Goal: Task Accomplishment & Management: Manage account settings

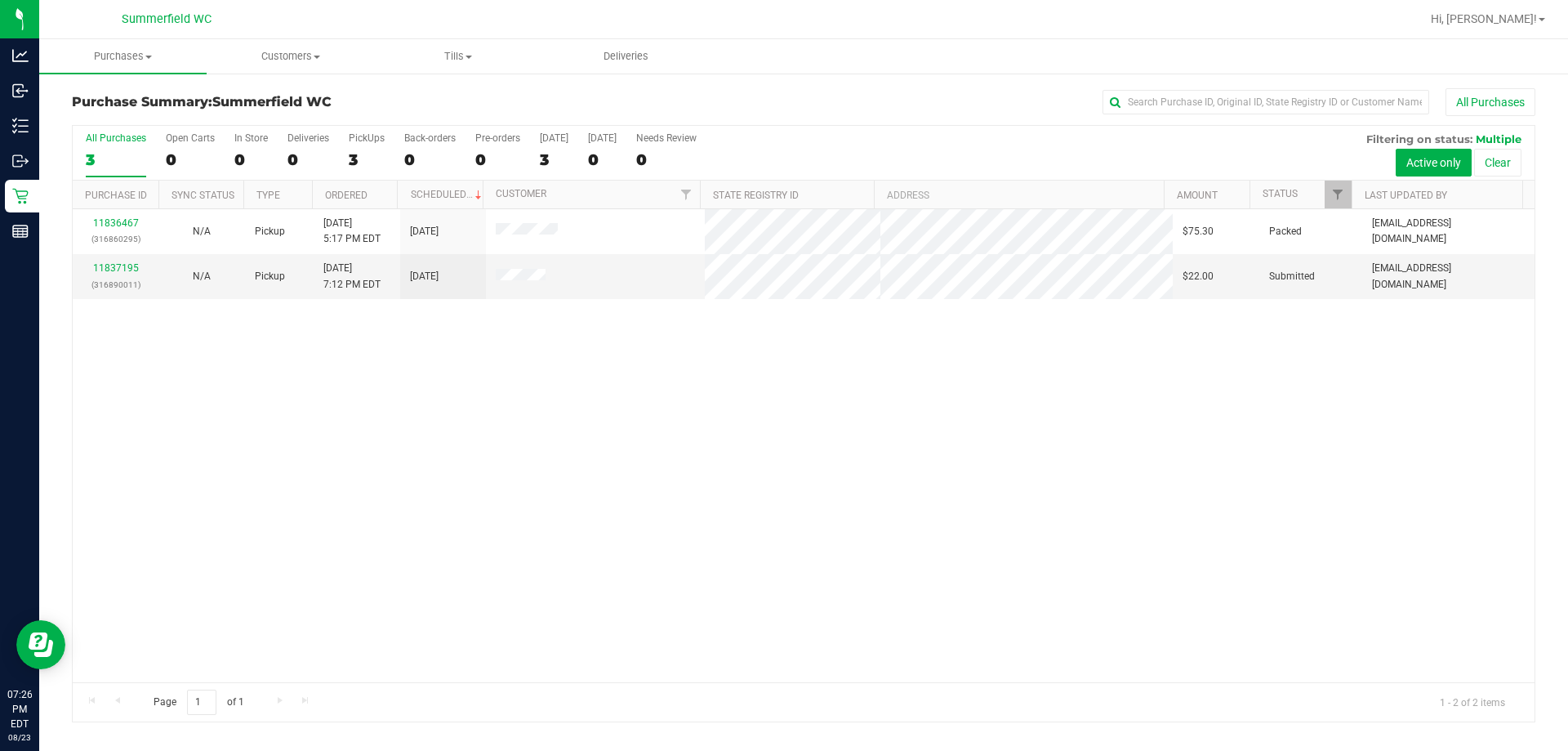
drag, startPoint x: 678, startPoint y: 445, endPoint x: 392, endPoint y: 163, distance: 401.6
click at [673, 445] on div "11836467 (316860295) N/A Pickup [DATE] 5:17 PM EDT 8/23/2025 $75.30 Packed [EMA…" at bounding box center [804, 445] width 1462 height 473
click at [733, 460] on div "11836467 (316860295) N/A Pickup [DATE] 5:17 PM EDT 8/23/2025 $75.30 Packed [EMA…" at bounding box center [804, 445] width 1462 height 473
drag, startPoint x: 549, startPoint y: 348, endPoint x: 546, endPoint y: 363, distance: 15.3
click at [550, 353] on div "11836467 (316860295) N/A Pickup [DATE] 5:17 PM EDT 8/23/2025 $75.30 Packed [EMA…" at bounding box center [804, 445] width 1462 height 473
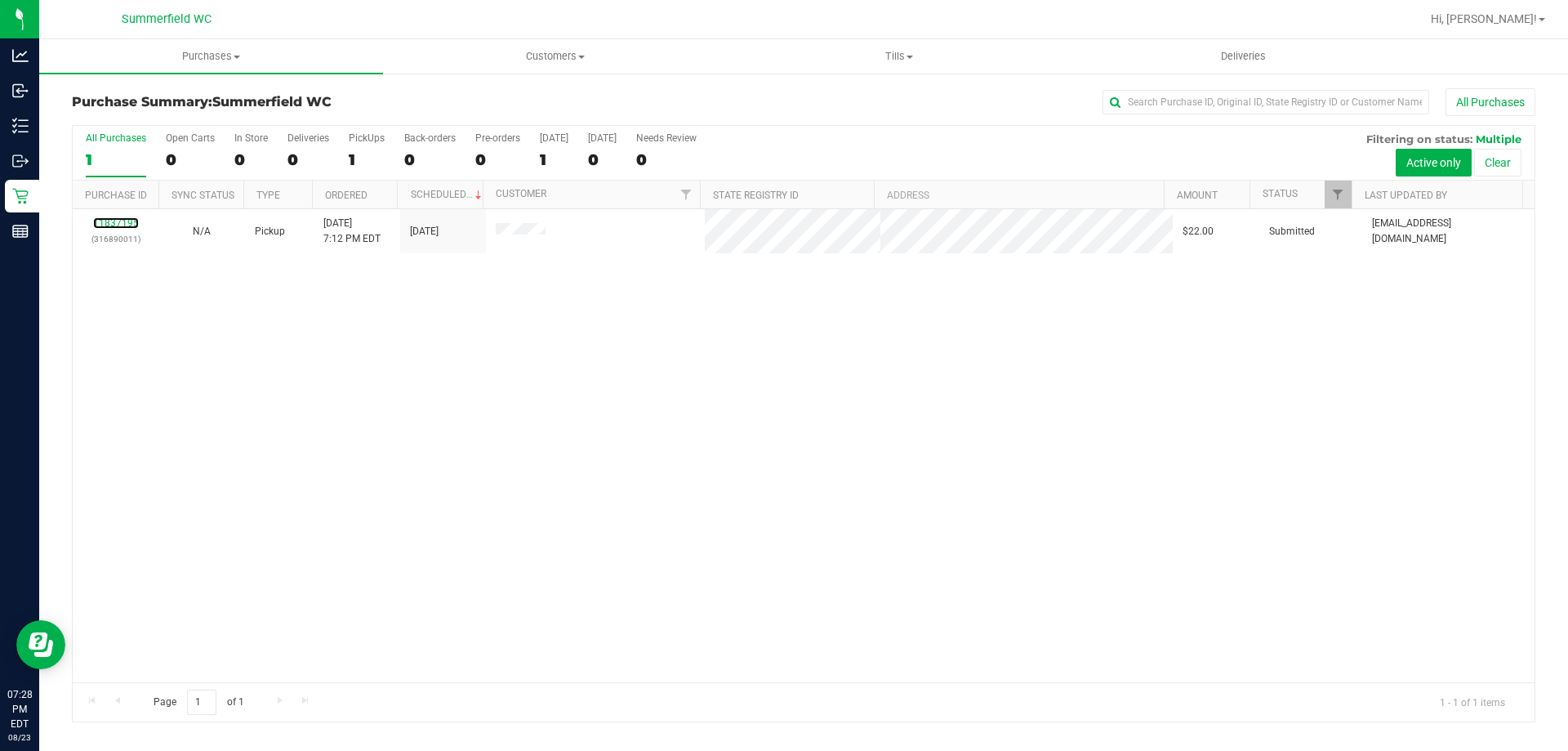
click at [115, 227] on link "11837195" at bounding box center [116, 222] width 45 height 11
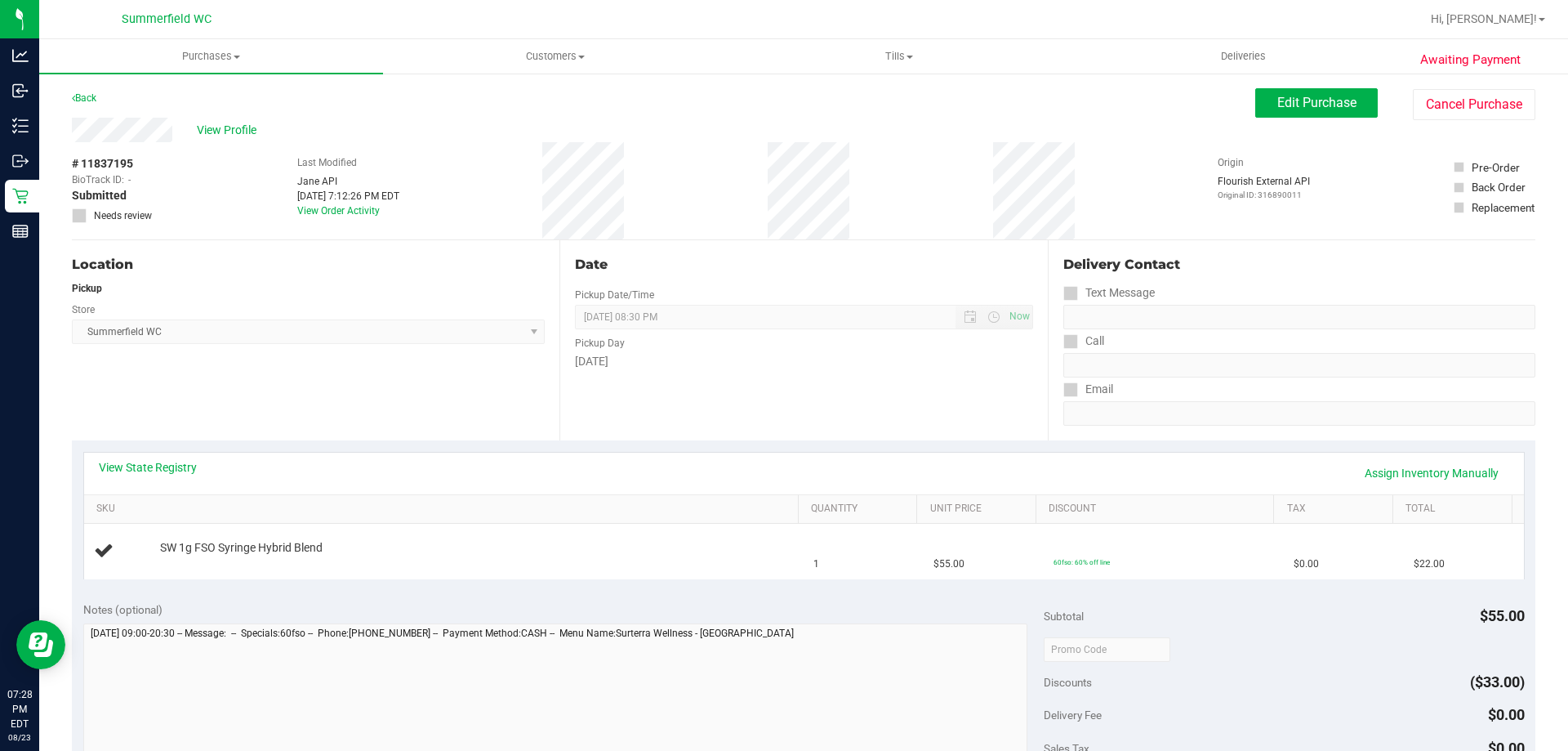
click at [694, 118] on div "View Profile" at bounding box center [664, 130] width 1184 height 25
click at [700, 130] on div "View Profile" at bounding box center [664, 130] width 1184 height 25
click at [485, 441] on div "View State Registry Assign Inventory Manually SKU Quantity Unit Price Discount …" at bounding box center [804, 515] width 1463 height 149
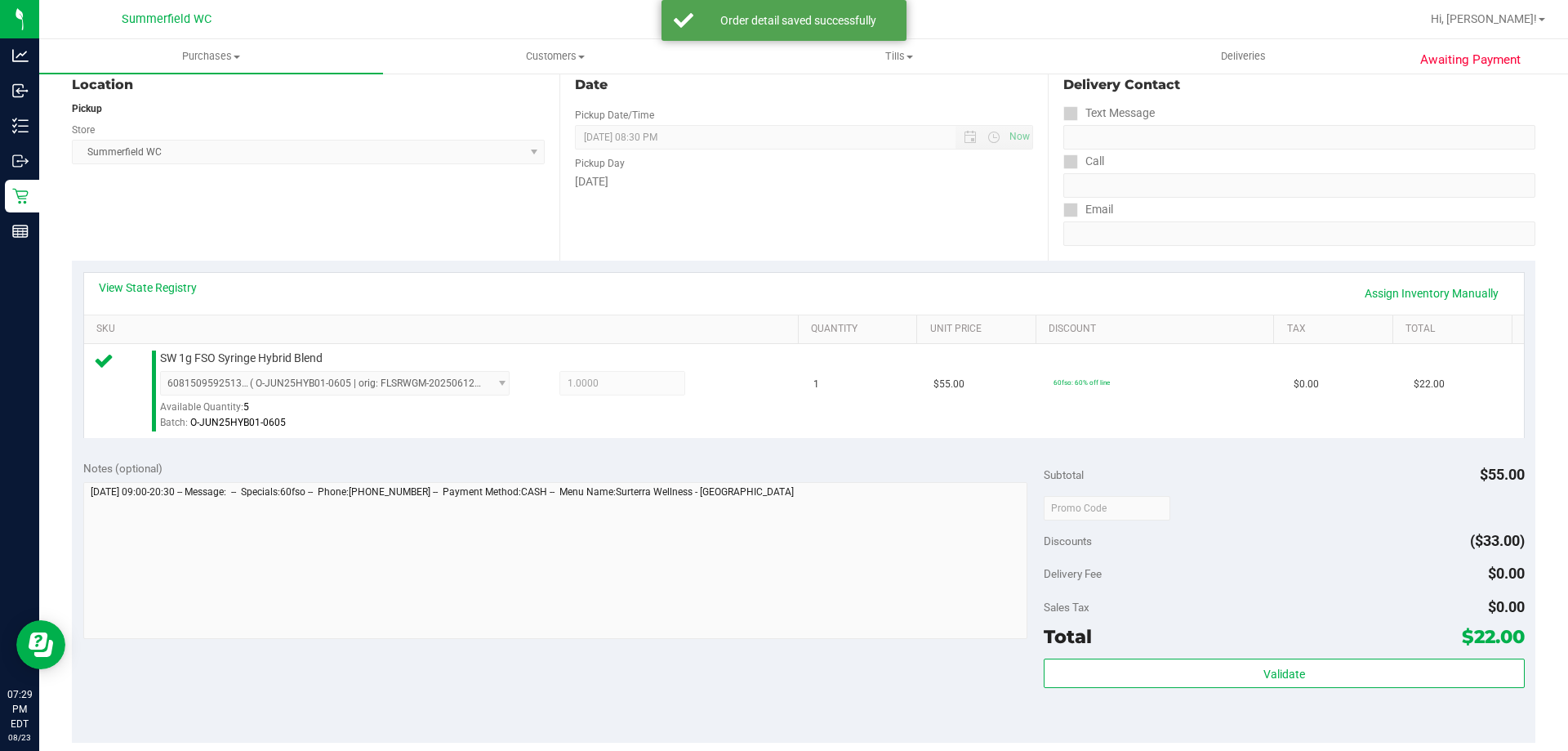
scroll to position [327, 0]
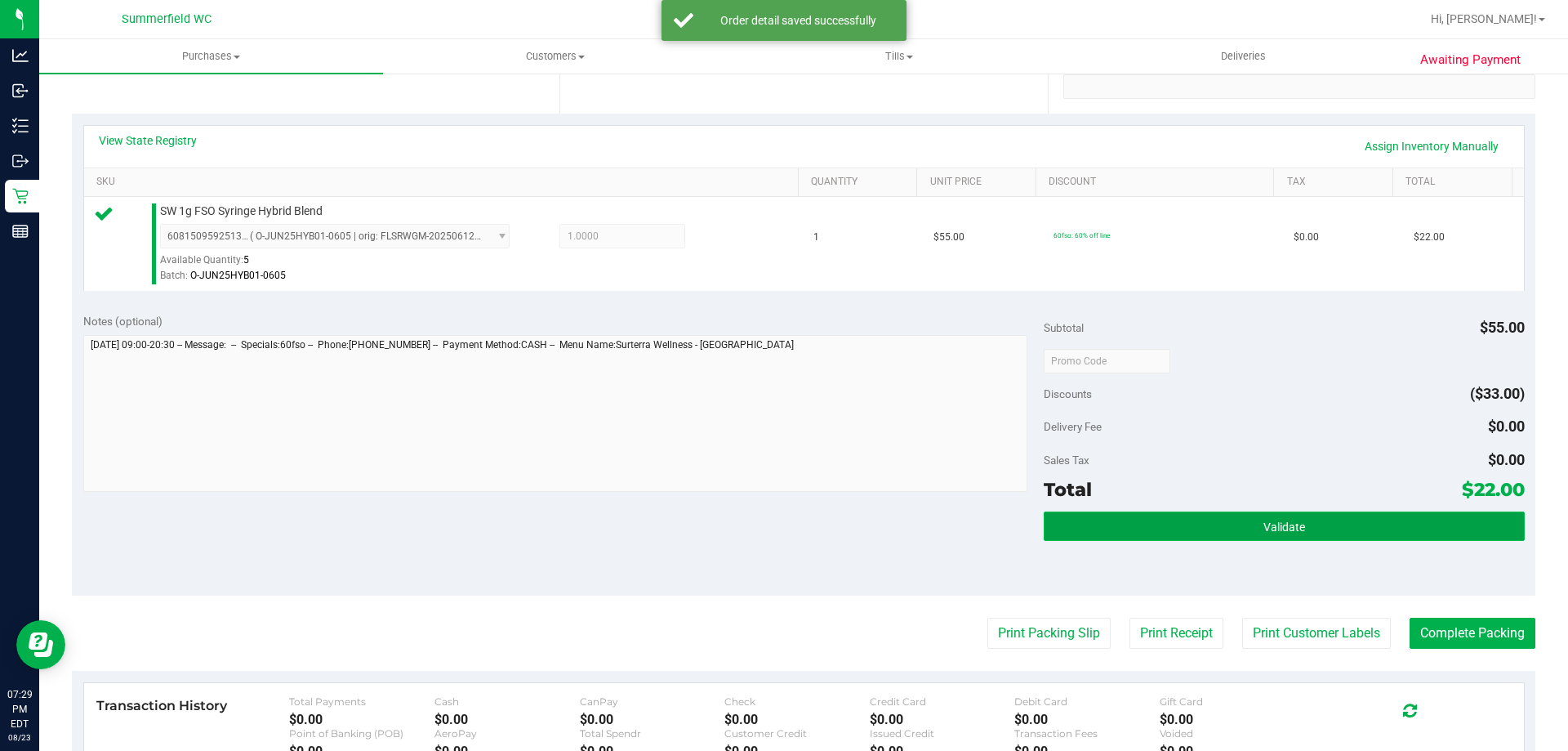
click at [1296, 524] on button "Validate" at bounding box center [1284, 526] width 480 height 29
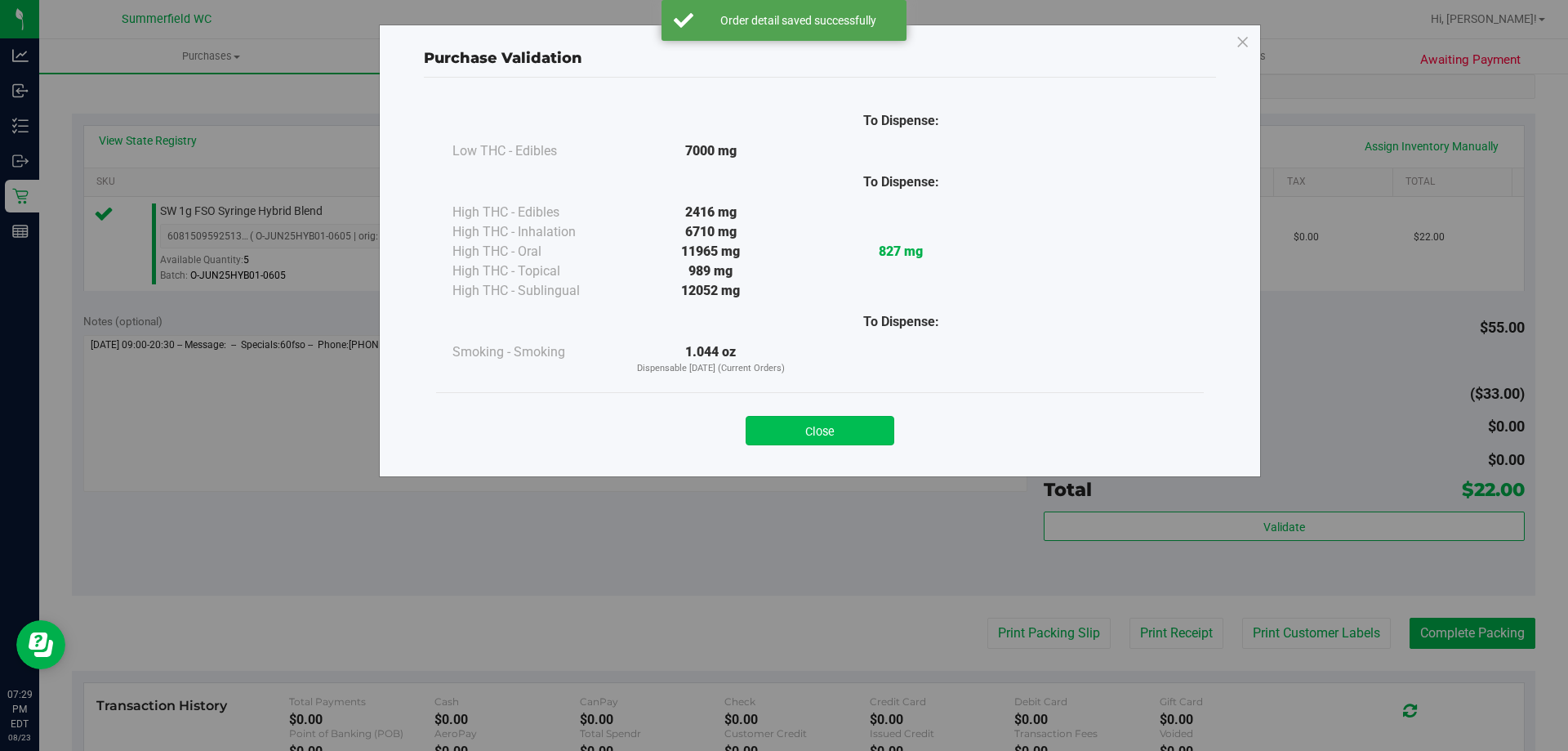
click at [822, 430] on button "Close" at bounding box center [819, 431] width 148 height 29
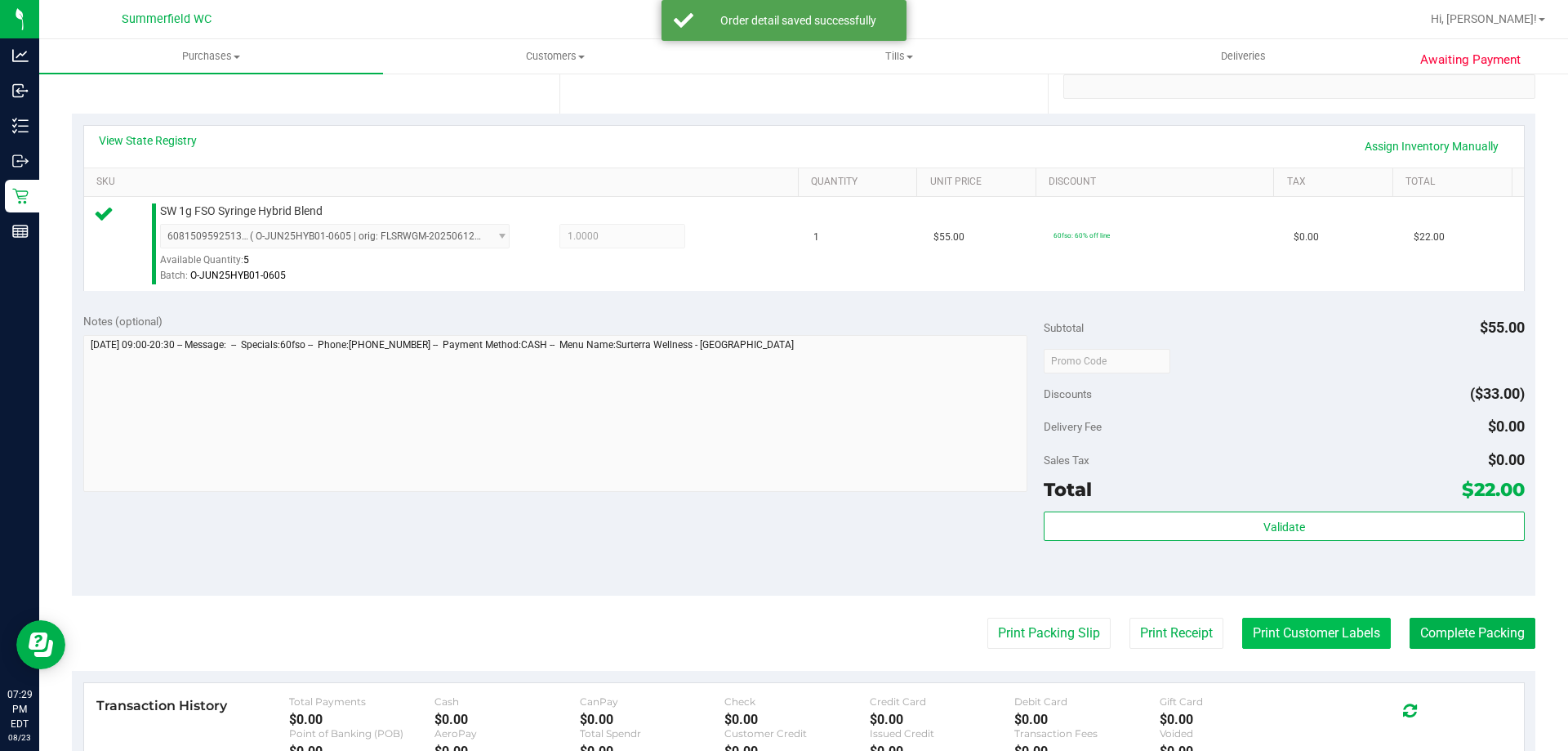
click at [1242, 620] on button "Print Customer Labels" at bounding box center [1316, 633] width 148 height 31
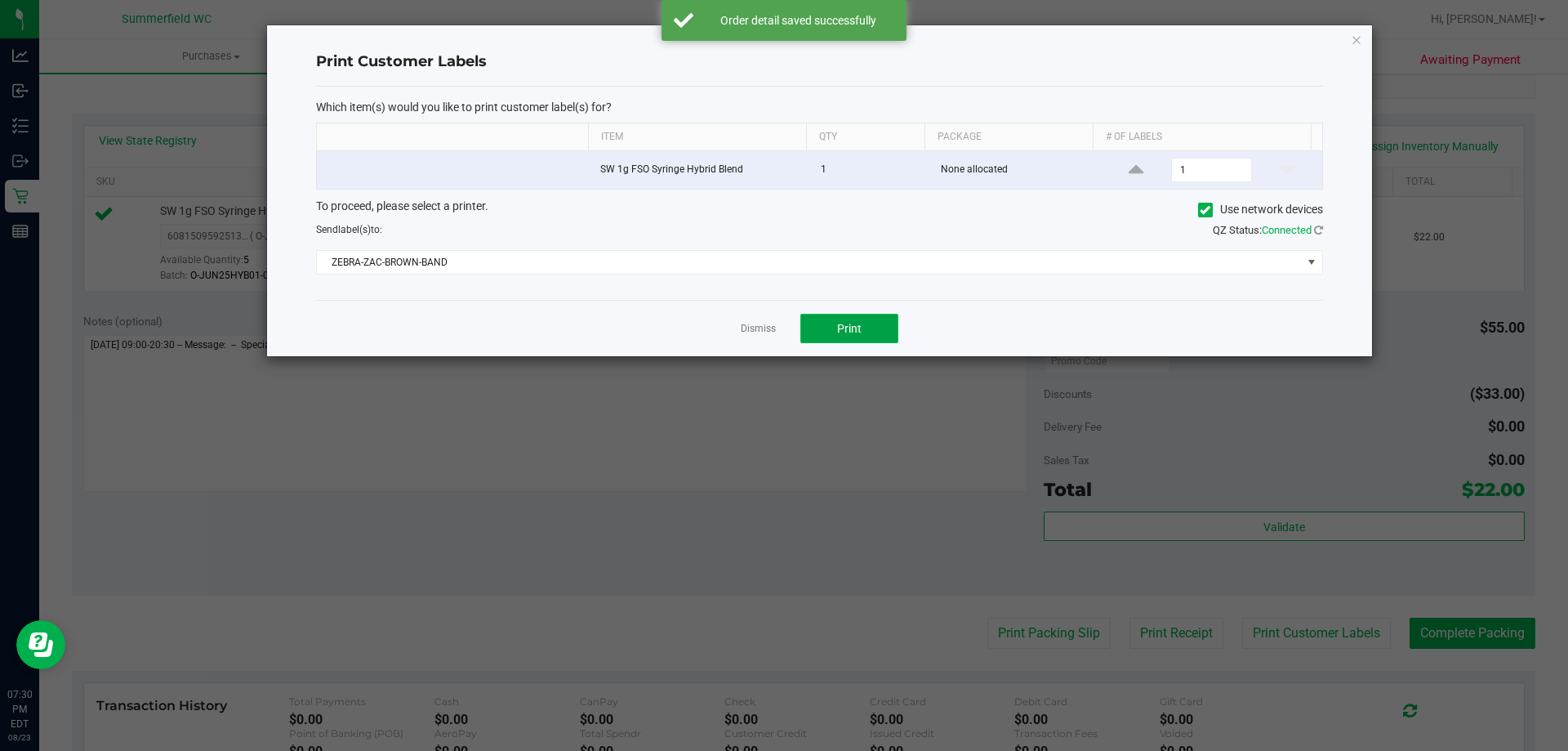
click at [810, 324] on button "Print" at bounding box center [849, 329] width 98 height 29
click at [758, 324] on link "Dismiss" at bounding box center [758, 329] width 35 height 14
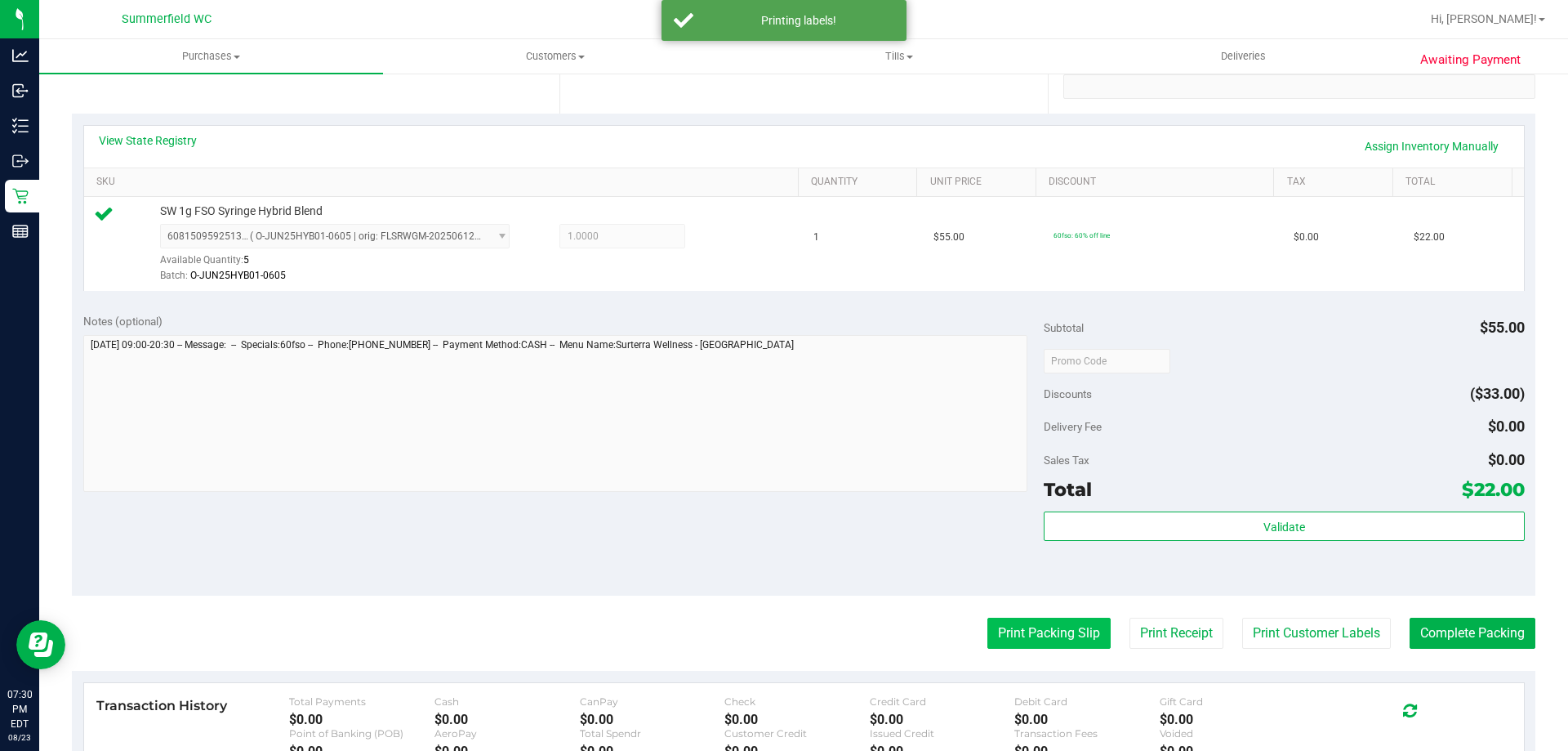
click at [987, 619] on button "Print Packing Slip" at bounding box center [1049, 633] width 124 height 31
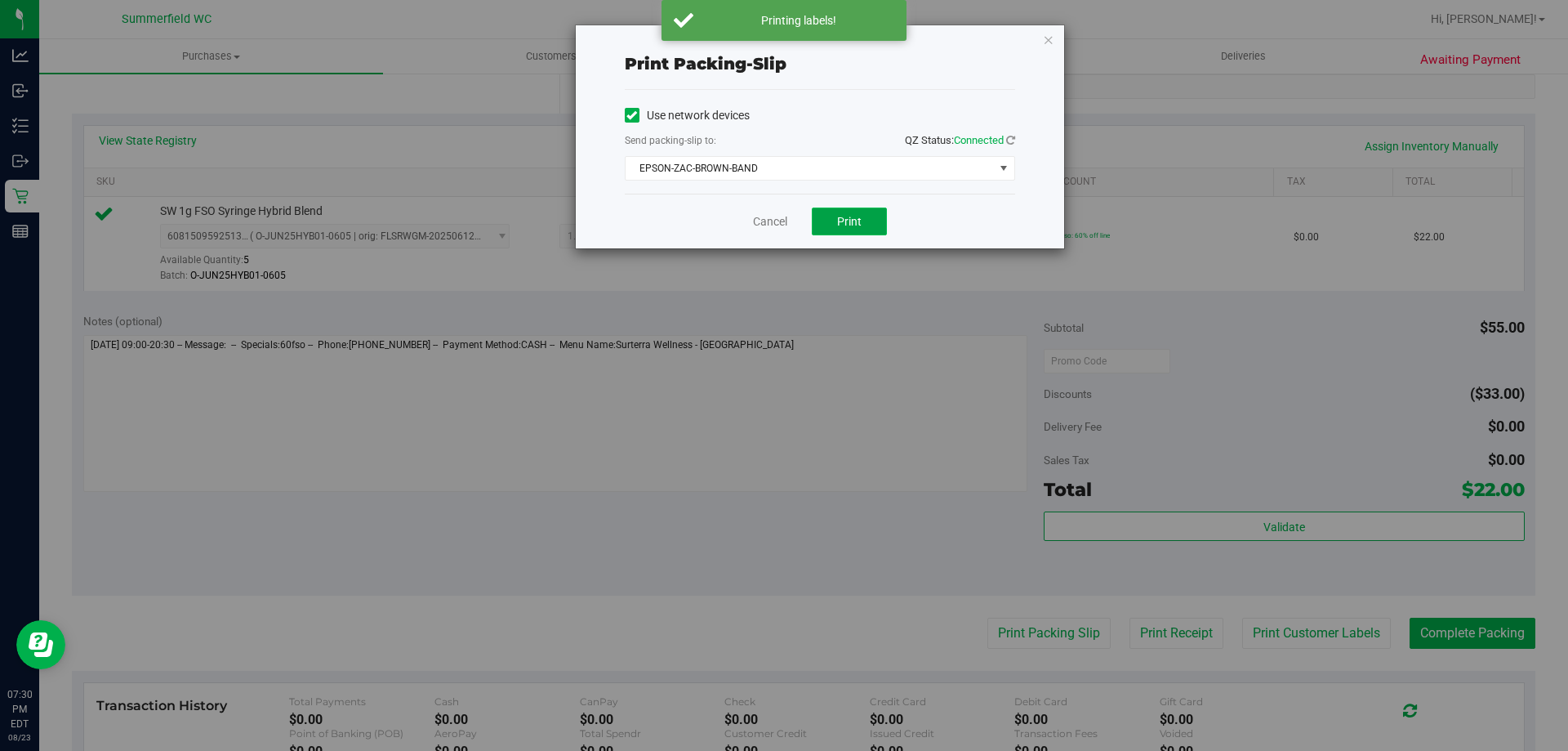
click at [847, 212] on button "Print" at bounding box center [849, 221] width 75 height 27
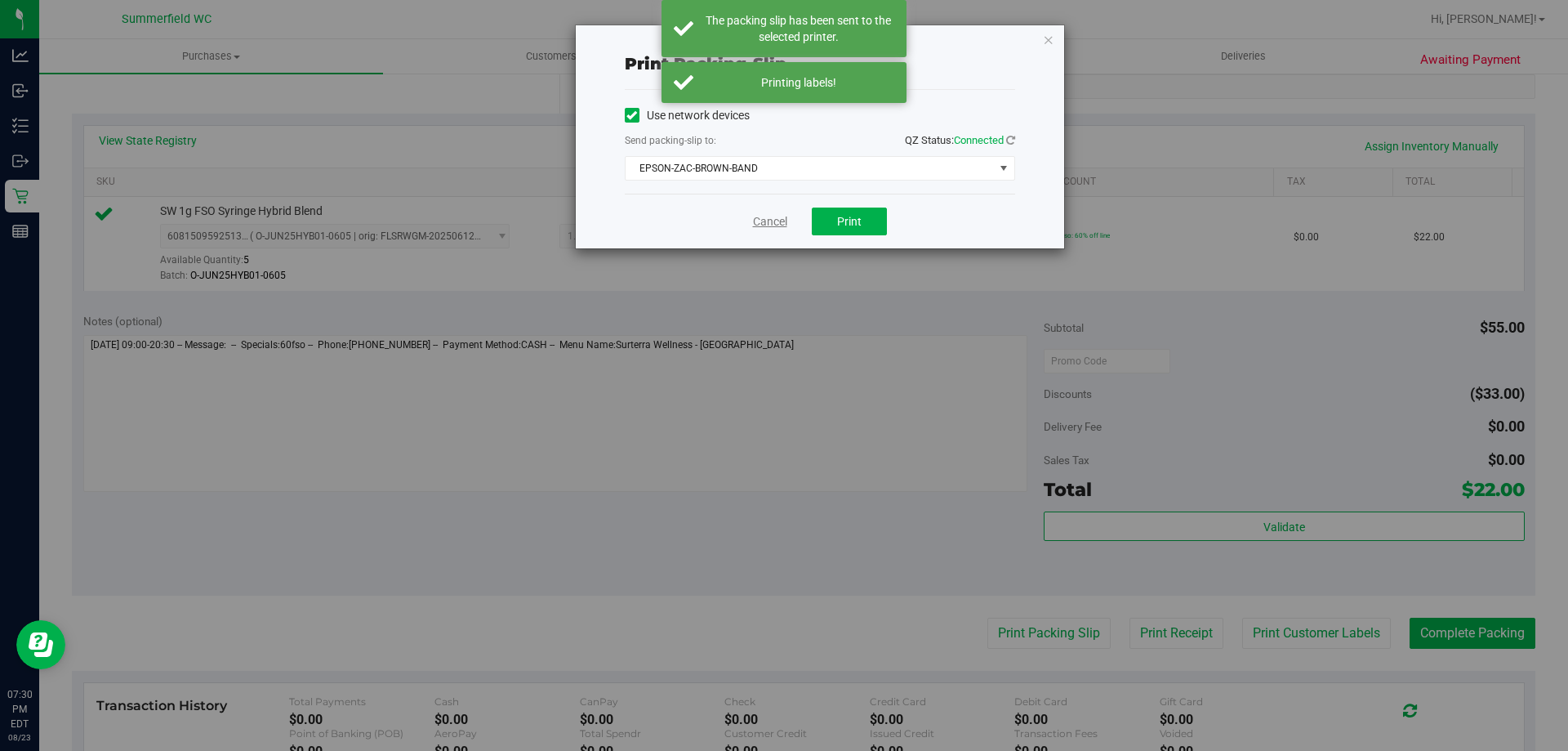
click at [759, 221] on link "Cancel" at bounding box center [770, 221] width 34 height 17
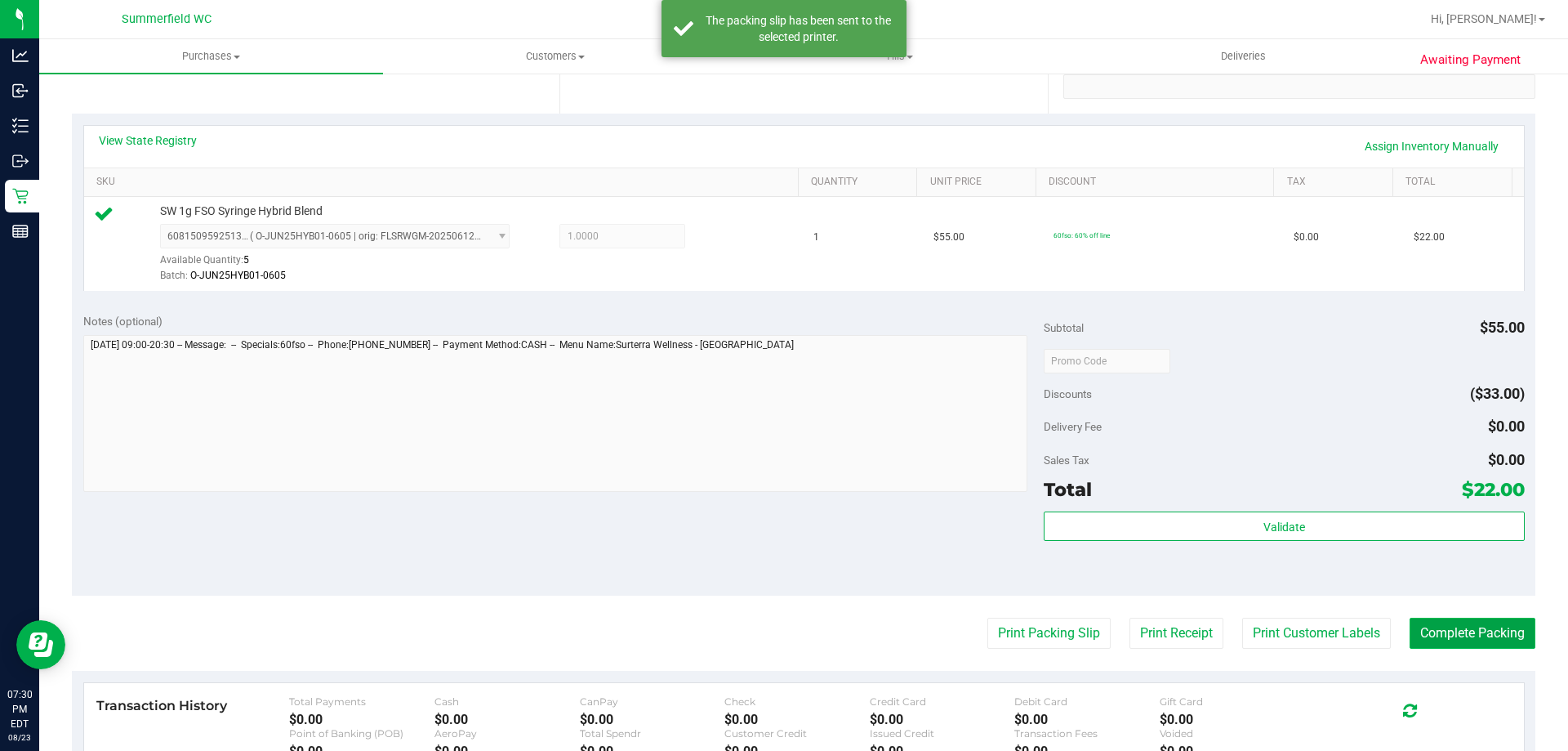
click at [1481, 642] on button "Complete Packing" at bounding box center [1472, 633] width 126 height 31
